Goal: Book appointment/travel/reservation

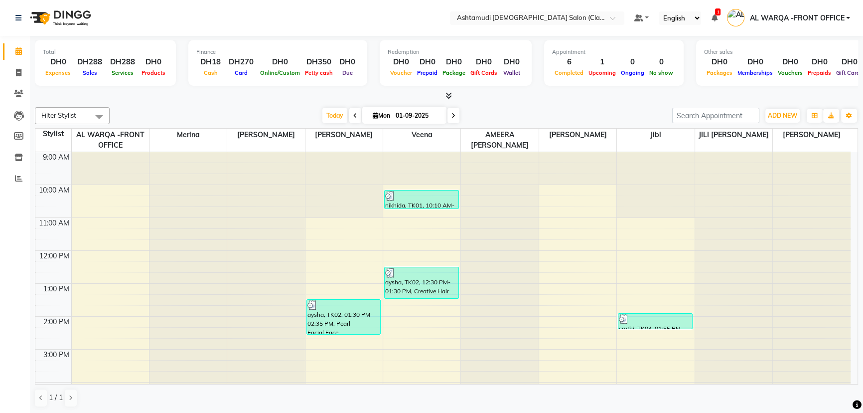
scroll to position [208, 0]
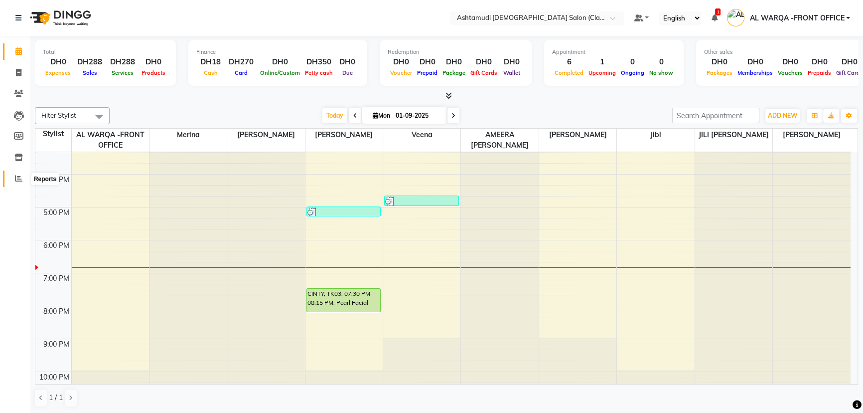
click at [15, 178] on icon at bounding box center [18, 177] width 7 height 7
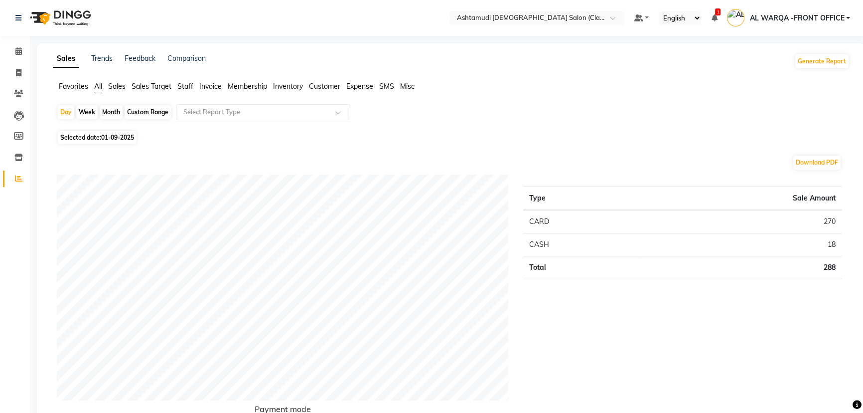
scroll to position [361, 0]
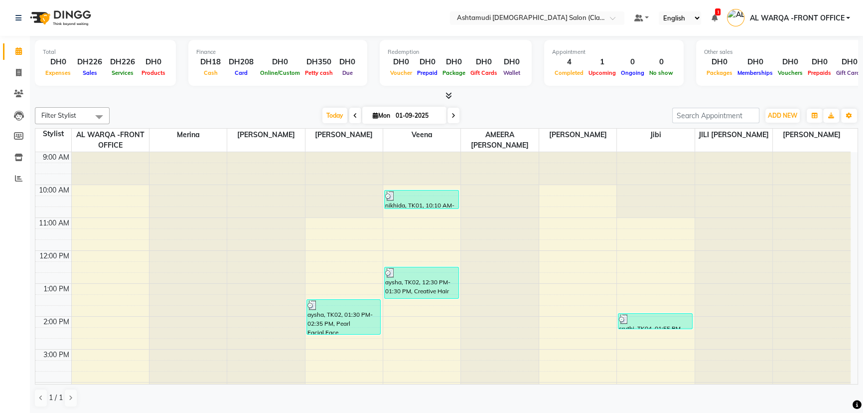
scroll to position [226, 0]
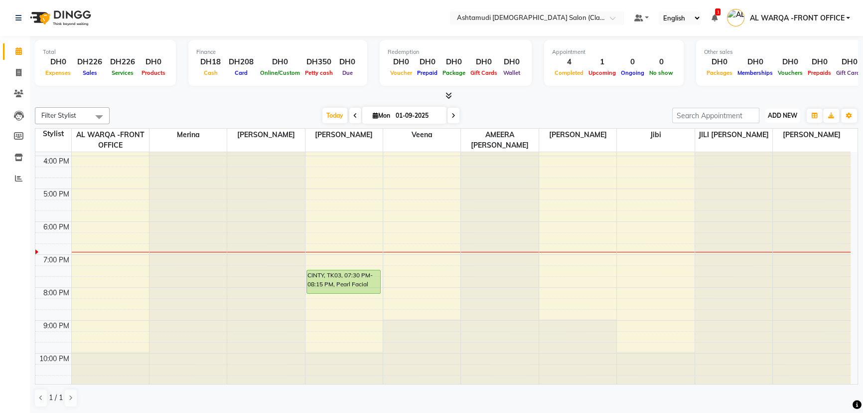
click at [783, 110] on button "ADD NEW Toggle Dropdown" at bounding box center [783, 116] width 34 height 14
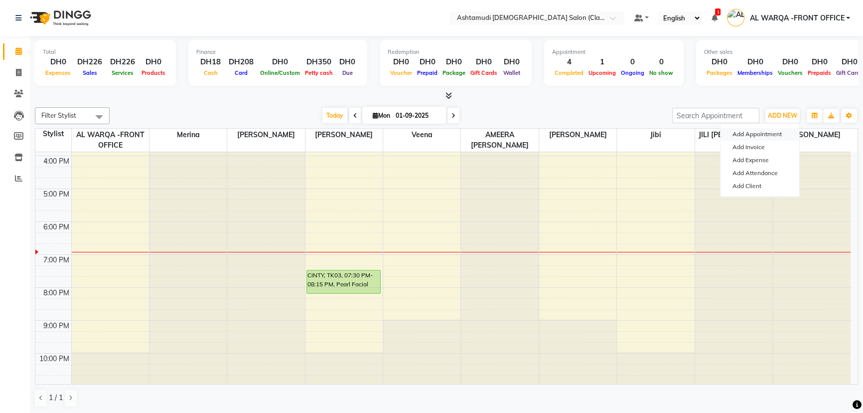
click at [758, 136] on button "Add Appointment" at bounding box center [760, 134] width 79 height 13
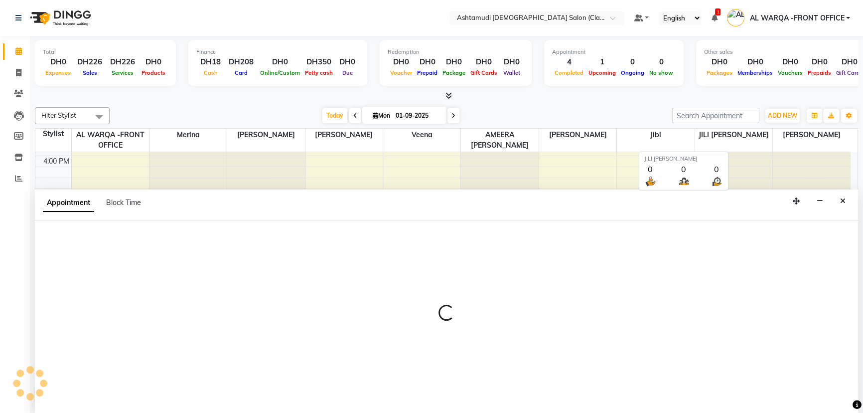
select select "600"
select select "tentative"
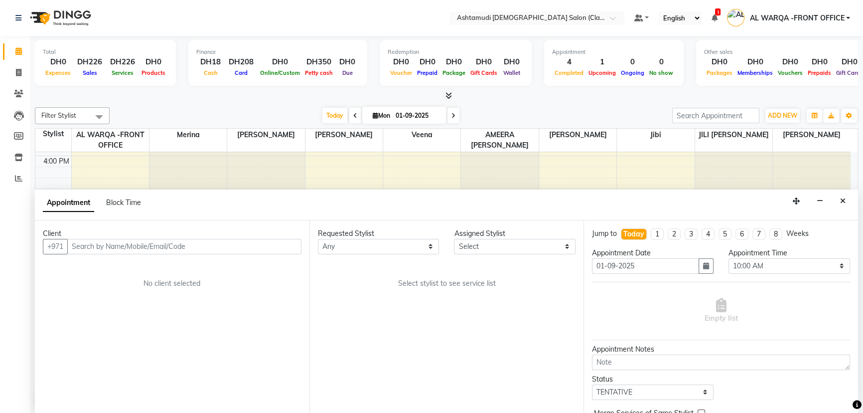
click at [245, 250] on input "text" at bounding box center [184, 246] width 234 height 15
type input "Z"
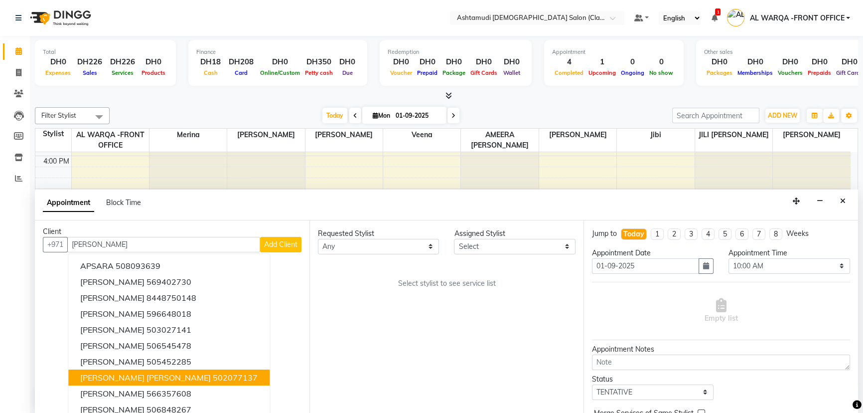
scroll to position [0, 0]
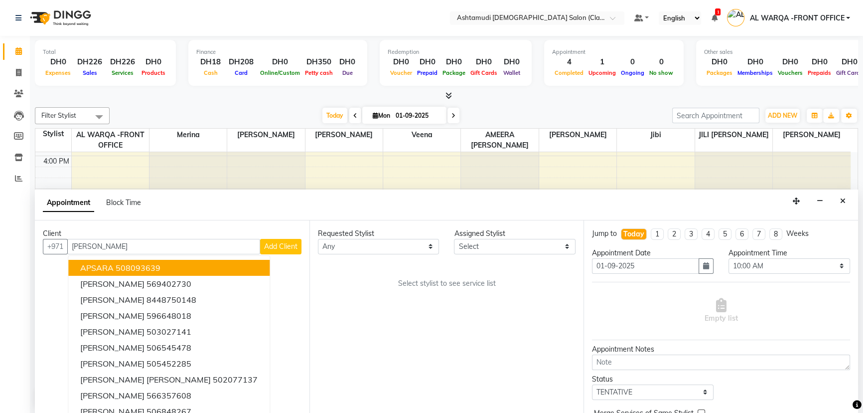
click at [135, 244] on input "SARA" at bounding box center [163, 246] width 193 height 15
type input "S"
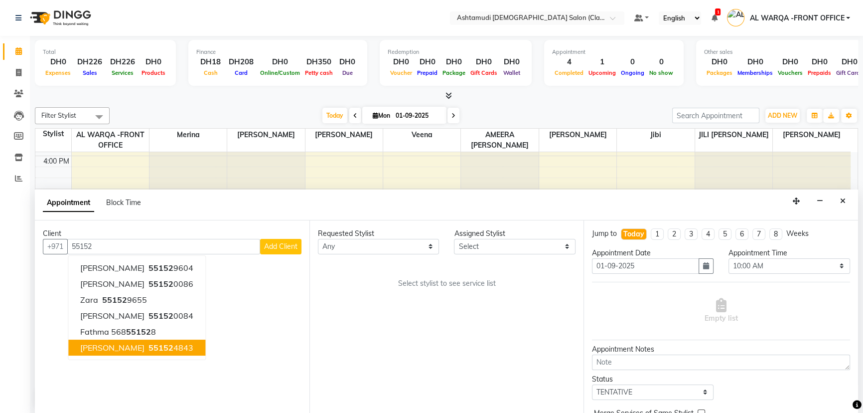
click at [149, 349] on span "55152" at bounding box center [161, 347] width 25 height 10
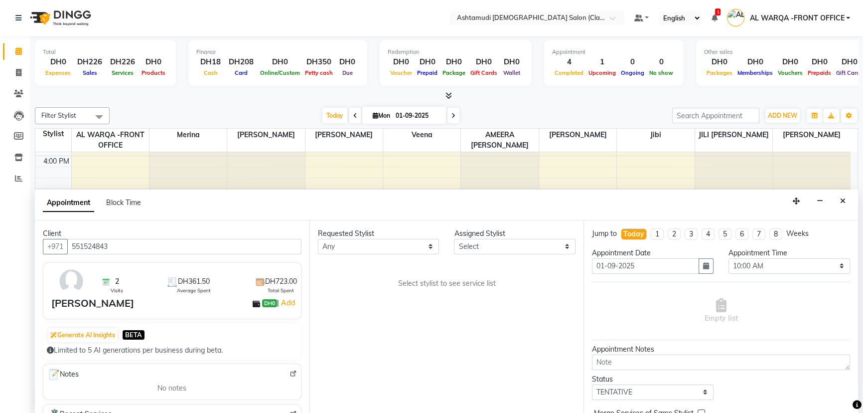
type input "551524843"
click at [497, 252] on select "Select AL WARQA -FRONT OFFICE AMEERA NIHAL Anita Jibi JILI MAHALIA Merina Rachn…" at bounding box center [515, 246] width 122 height 15
select select "82444"
click at [454, 239] on select "Select AL WARQA -FRONT OFFICE AMEERA NIHAL Anita Jibi JILI MAHALIA Merina Rachn…" at bounding box center [515, 246] width 122 height 15
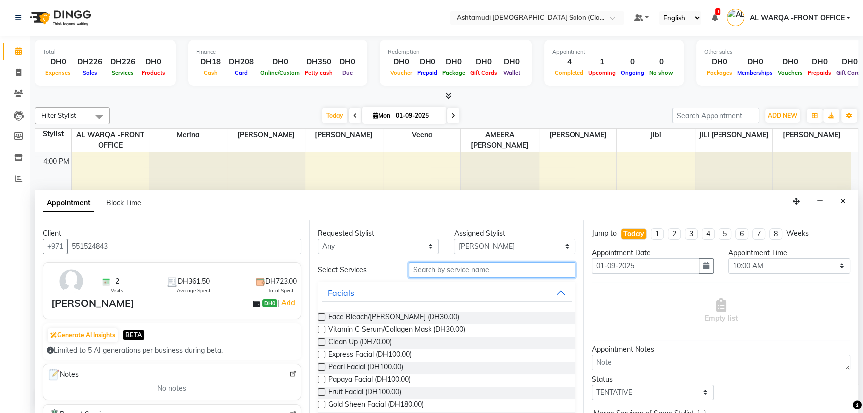
click at [438, 268] on input "text" at bounding box center [492, 269] width 167 height 15
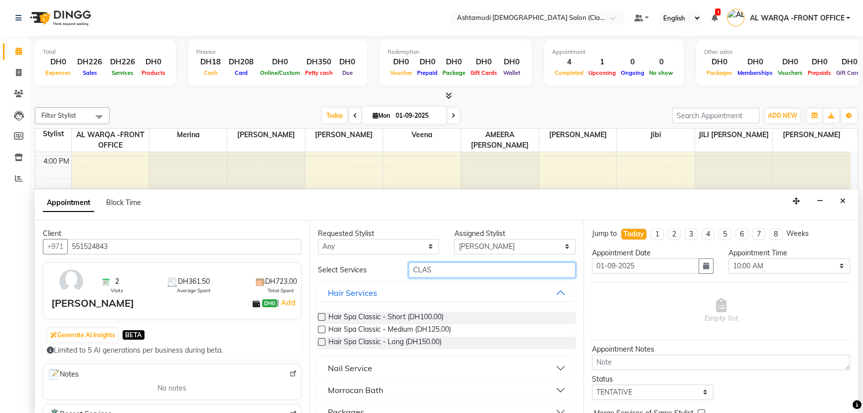
type input "CLAS"
click at [356, 368] on div "Nail Service" at bounding box center [350, 368] width 44 height 12
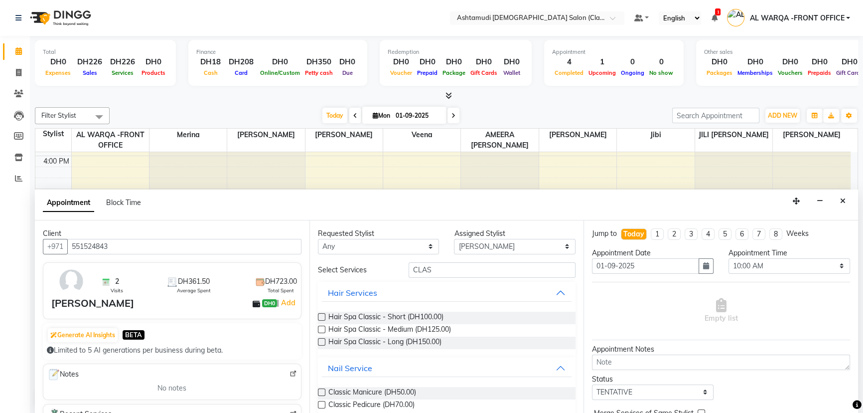
click at [321, 389] on label at bounding box center [321, 391] width 7 height 7
click at [321, 390] on input "checkbox" at bounding box center [321, 393] width 6 height 6
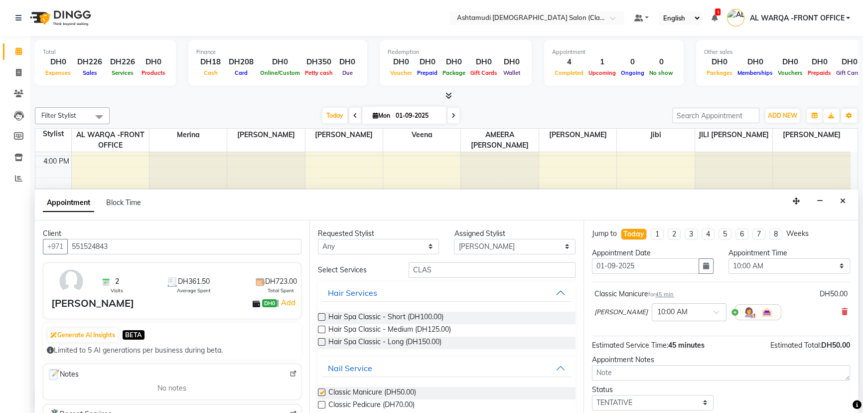
checkbox input "false"
click at [321, 401] on label at bounding box center [321, 404] width 7 height 7
click at [321, 402] on input "checkbox" at bounding box center [321, 405] width 6 height 6
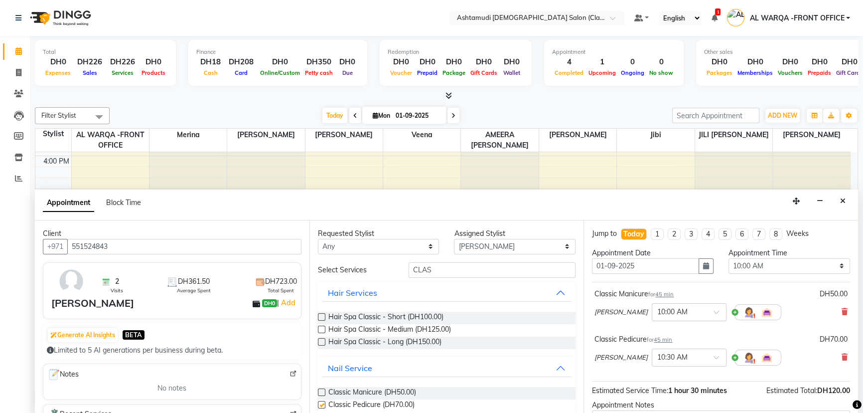
checkbox input "false"
click at [496, 245] on select "Select AL WARQA -FRONT OFFICE AMEERA NIHAL Anita Jibi JILI MAHALIA Merina Rachn…" at bounding box center [515, 246] width 122 height 15
select select "88890"
click at [454, 239] on select "Select AL WARQA -FRONT OFFICE AMEERA NIHAL Anita Jibi JILI MAHALIA Merina Rachn…" at bounding box center [515, 246] width 122 height 15
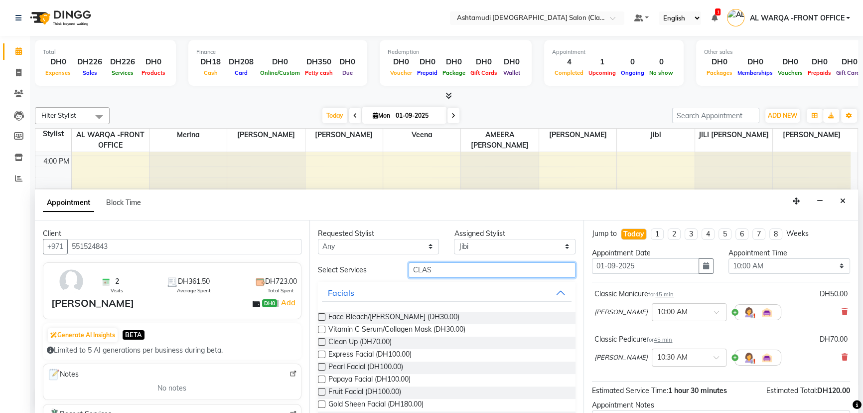
click at [461, 268] on input "CLAS" at bounding box center [492, 269] width 167 height 15
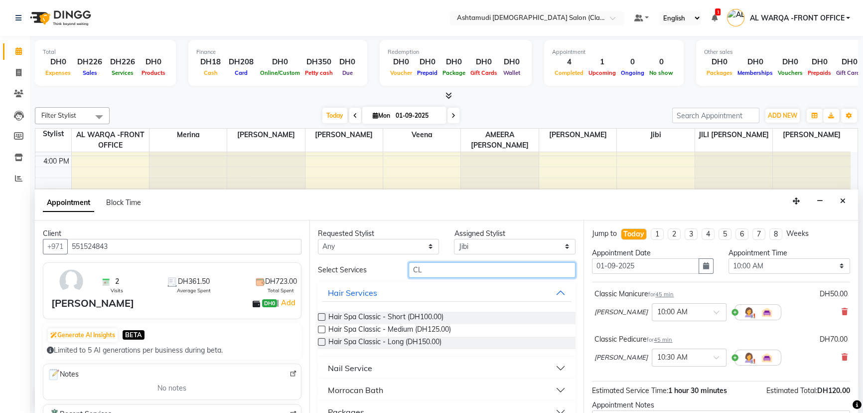
type input "C"
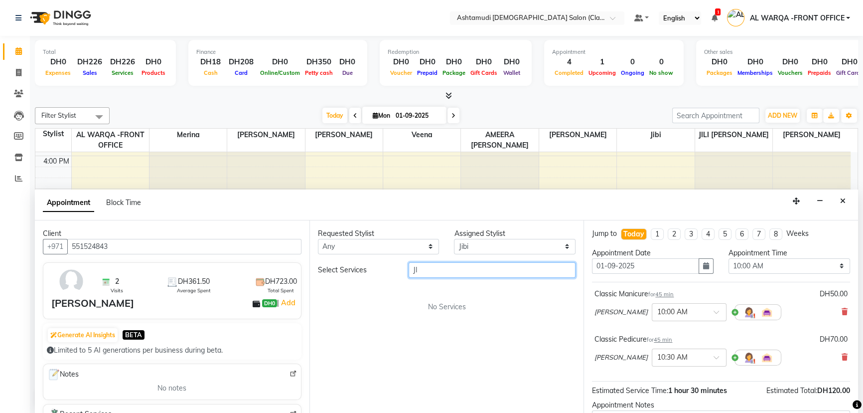
type input "J"
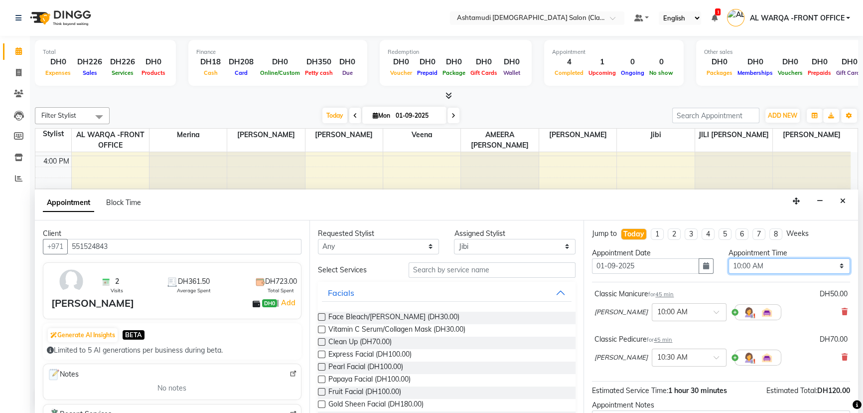
click at [785, 269] on select "Select 10:00 AM 10:30 AM 11:00 AM 11:30 AM 12:00 PM 12:30 PM 01:00 PM 01:30 PM …" at bounding box center [790, 265] width 122 height 15
select select "1140"
click at [729, 258] on select "Select 10:00 AM 10:30 AM 11:00 AM 11:30 AM 12:00 PM 12:30 PM 01:00 PM 01:30 PM …" at bounding box center [790, 265] width 122 height 15
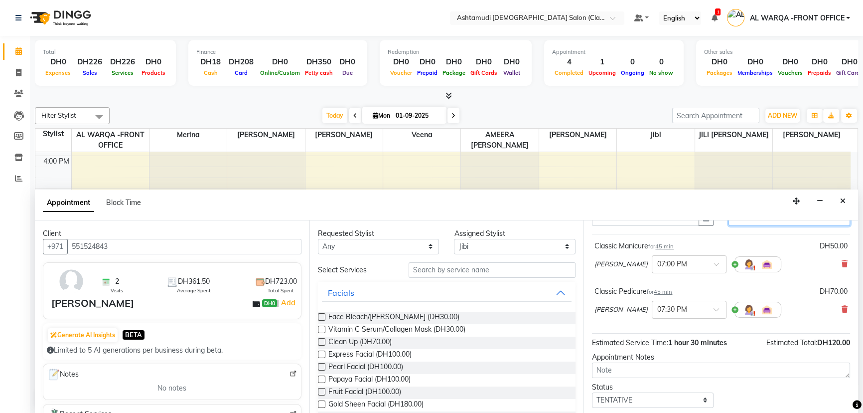
scroll to position [104, 0]
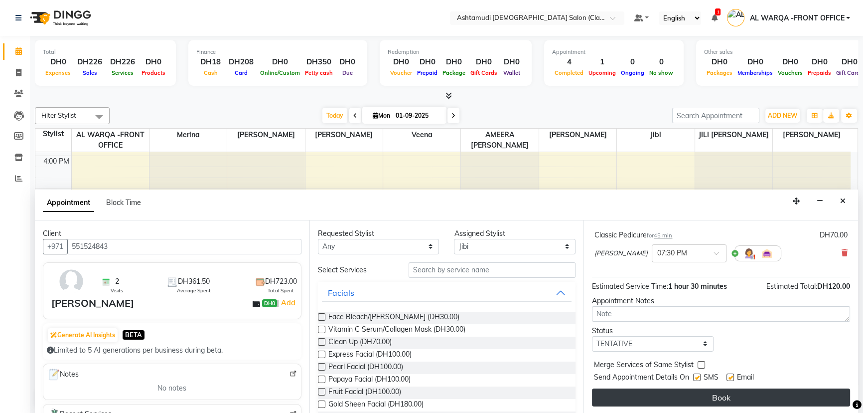
click at [747, 393] on button "Book" at bounding box center [721, 397] width 258 height 18
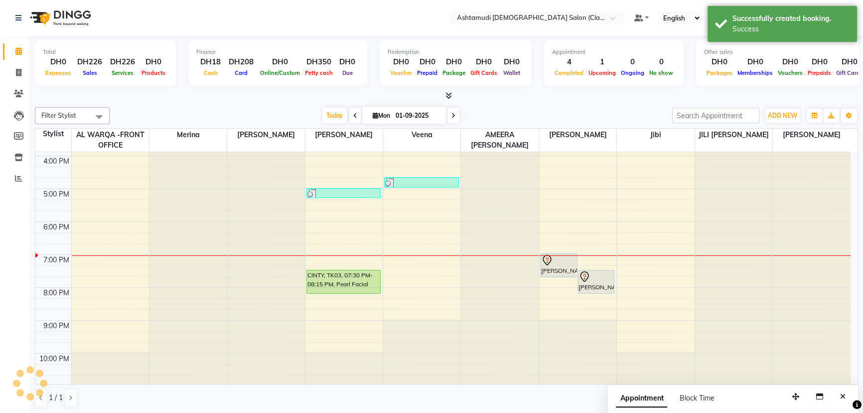
scroll to position [0, 0]
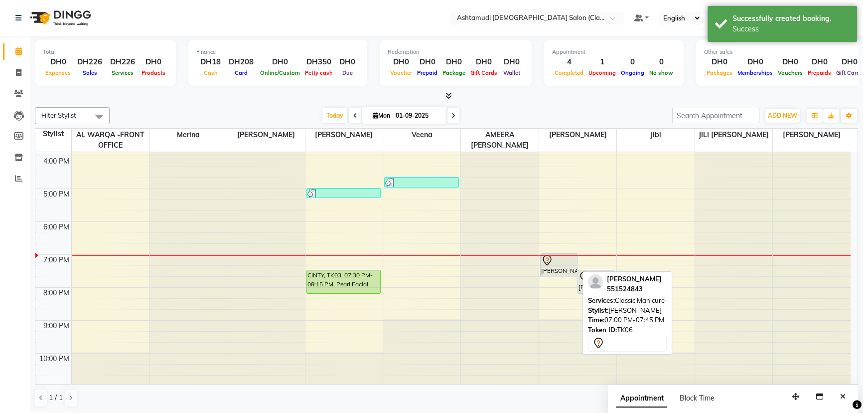
click at [546, 273] on div "sara, TK06, 07:00 PM-07:45 PM, Classic Manicure" at bounding box center [559, 265] width 36 height 23
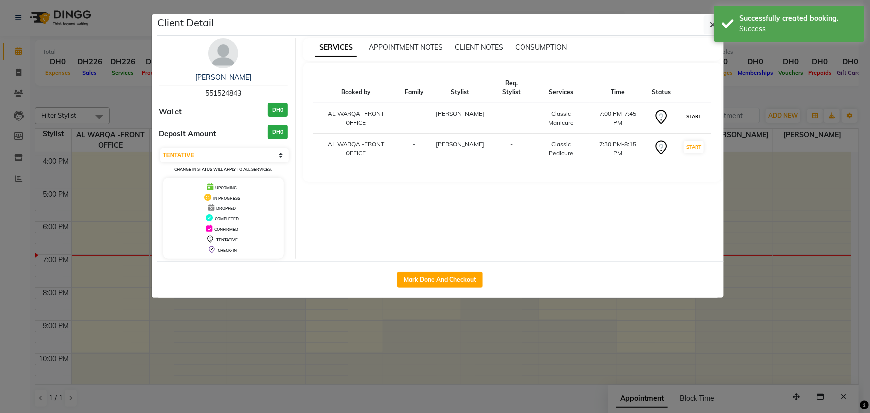
click at [697, 110] on button "START" at bounding box center [693, 116] width 20 height 12
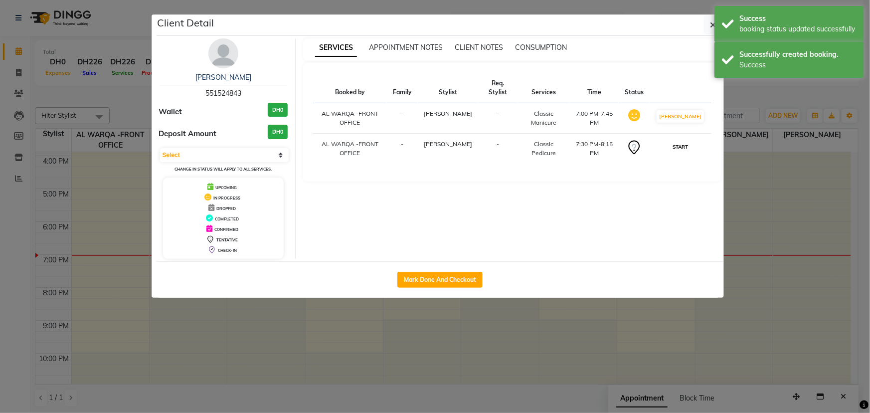
click at [690, 141] on button "START" at bounding box center [680, 147] width 20 height 12
select select "1"
click at [788, 209] on ngb-modal-window "Client Detail sara 551524843 Wallet DH0 Deposit Amount DH0 Select IN SERVICE CO…" at bounding box center [435, 206] width 870 height 413
